Goal: Task Accomplishment & Management: Manage account settings

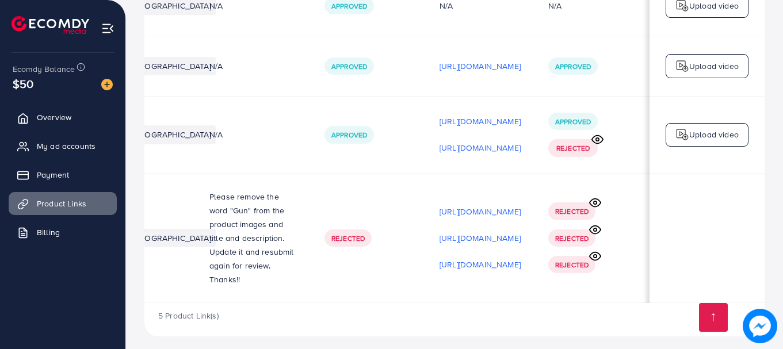
scroll to position [251, 0]
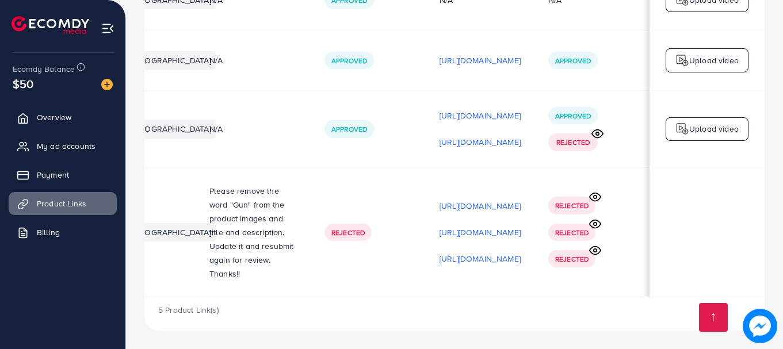
click at [600, 131] on icon at bounding box center [597, 134] width 12 height 12
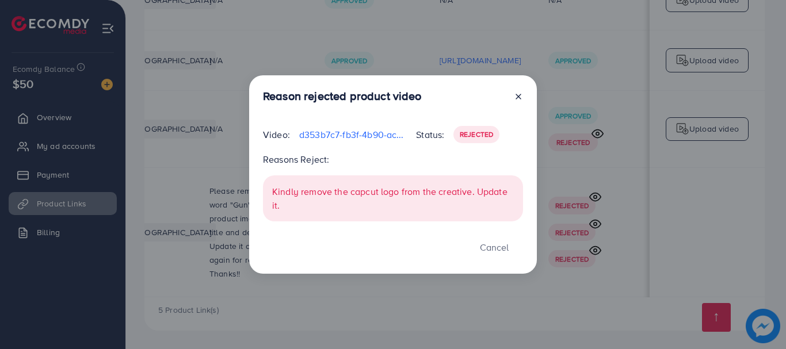
click at [523, 97] on div "Reason rejected product video Video: d353b7c7-fb3f-4b90-ac3d-62559f2e7b25-17577…" at bounding box center [393, 174] width 288 height 198
click at [520, 97] on icon at bounding box center [518, 96] width 9 height 9
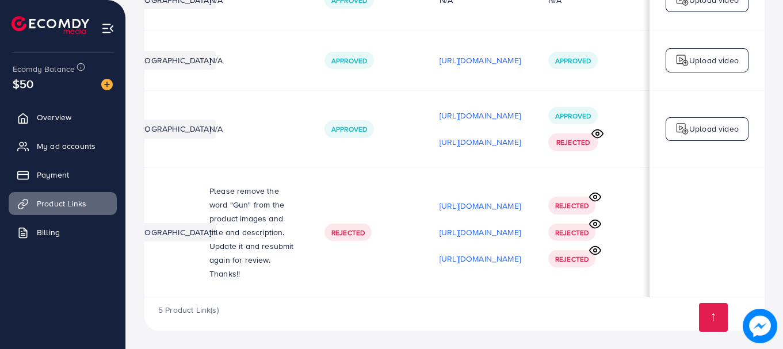
scroll to position [1, 288]
drag, startPoint x: 469, startPoint y: 294, endPoint x: 326, endPoint y: 300, distance: 143.9
click at [326, 300] on div "Product URLs Target markets Reason rejected Status Product video Status video A…" at bounding box center [454, 105] width 620 height 452
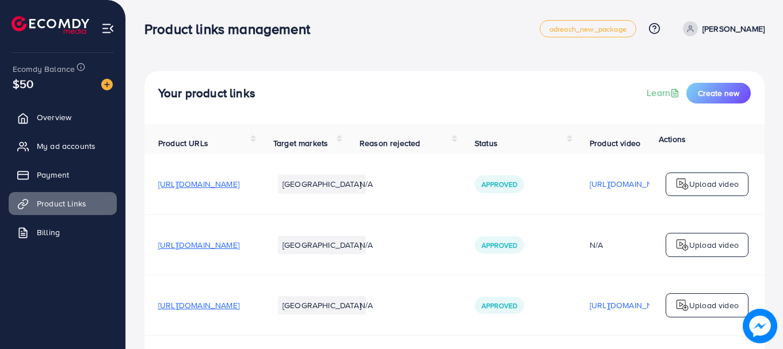
click at [107, 29] on img at bounding box center [107, 28] width 13 height 13
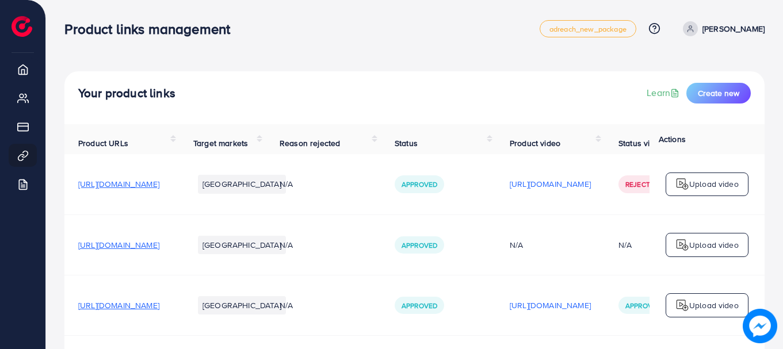
click at [733, 30] on p "[PERSON_NAME]" at bounding box center [733, 29] width 62 height 14
click at [698, 70] on span "Profile" at bounding box center [693, 69] width 26 height 14
select select "********"
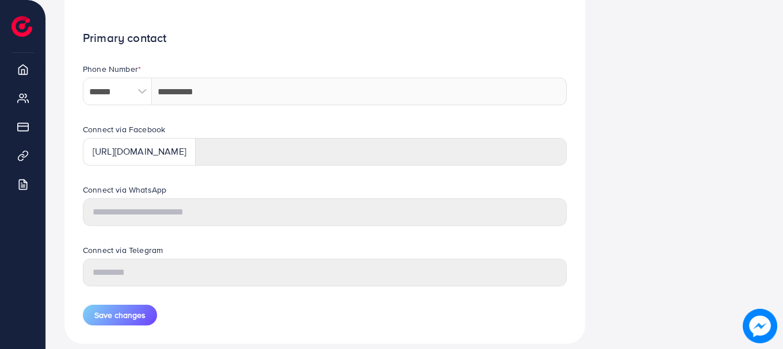
scroll to position [559, 0]
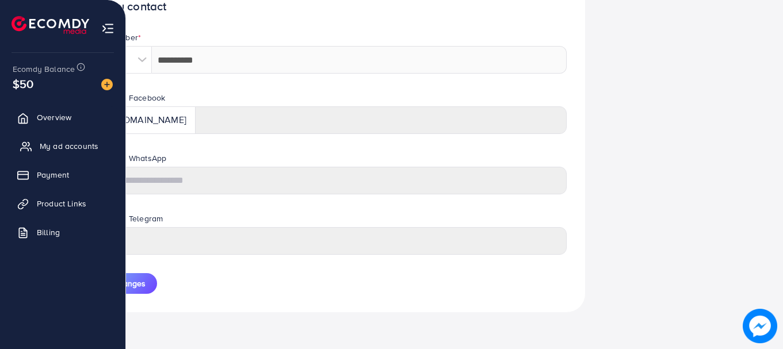
click at [58, 150] on span "My ad accounts" at bounding box center [69, 146] width 59 height 12
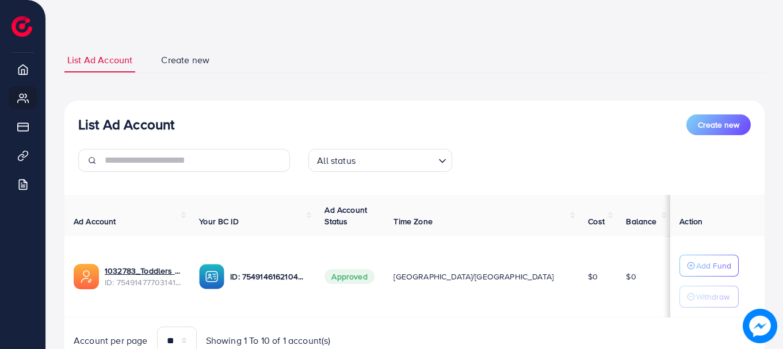
scroll to position [89, 0]
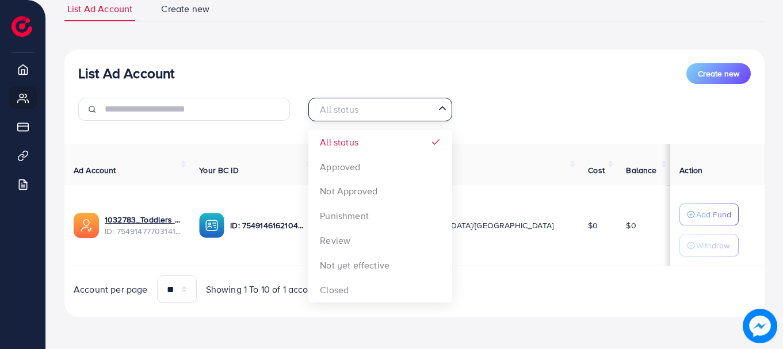
click at [407, 116] on input "Search for option" at bounding box center [373, 110] width 120 height 18
click at [410, 113] on input "Search for option" at bounding box center [373, 110] width 120 height 18
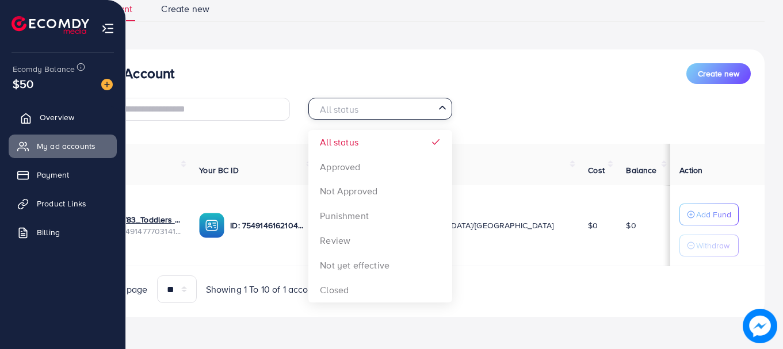
click at [72, 119] on span "Overview" at bounding box center [57, 118] width 35 height 12
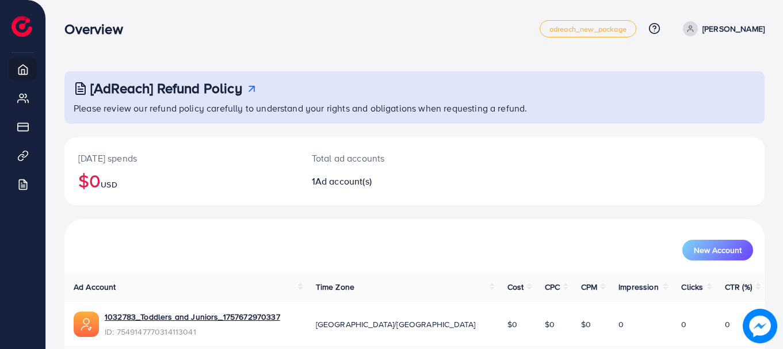
scroll to position [47, 0]
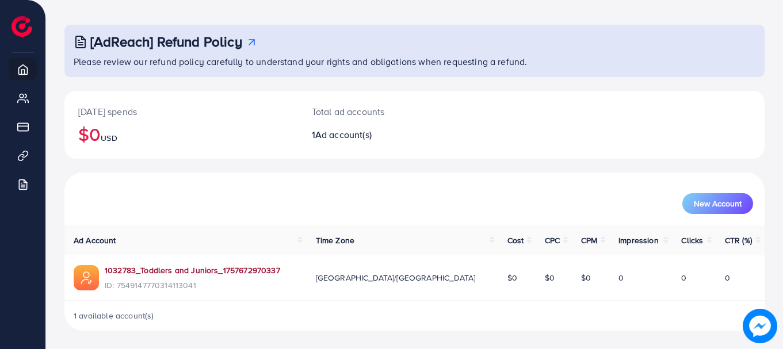
click at [248, 271] on link "1032783_Toddlers and Juniors_1757672970337" at bounding box center [192, 271] width 175 height 12
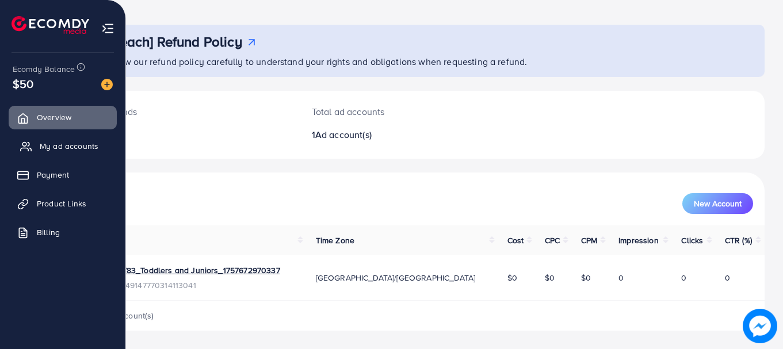
click at [48, 146] on span "My ad accounts" at bounding box center [69, 146] width 59 height 12
